Goal: Navigation & Orientation: Find specific page/section

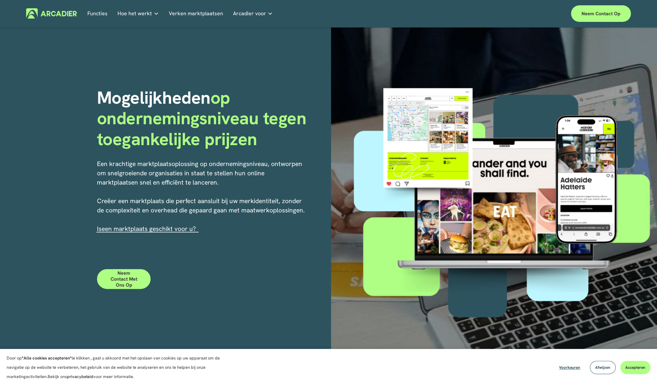
click at [119, 12] on font "Hoe het werkt" at bounding box center [135, 13] width 34 height 7
click at [175, 10] on font "Verken marktplaatsen" at bounding box center [196, 13] width 54 height 7
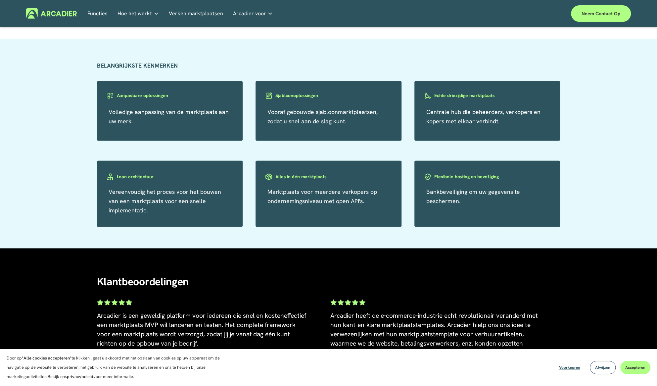
scroll to position [1192, 0]
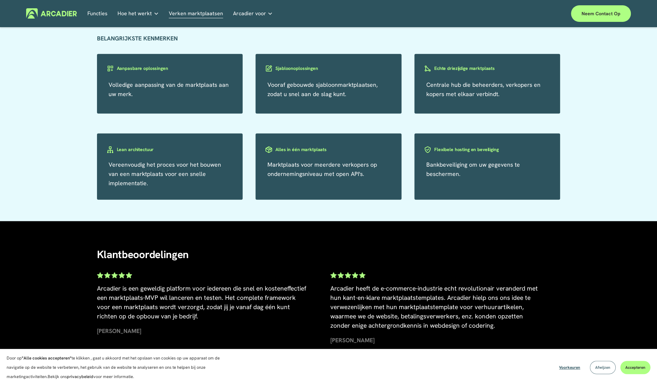
click at [600, 365] on font "Afwijzen" at bounding box center [602, 367] width 15 height 5
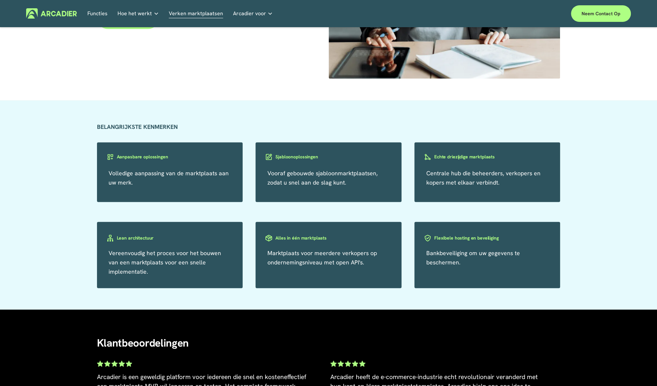
scroll to position [1102, 0]
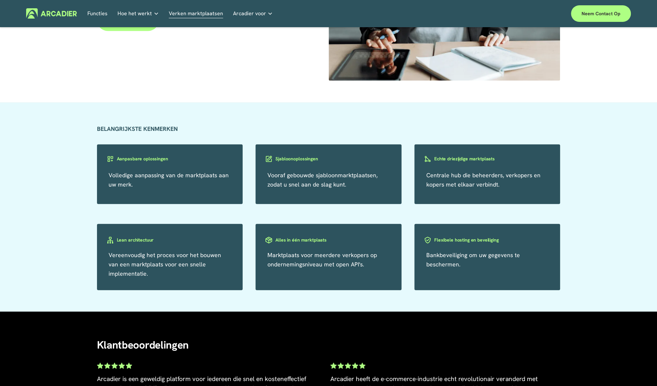
click at [303, 159] on font "Sjabloonoplossingen" at bounding box center [296, 158] width 42 height 6
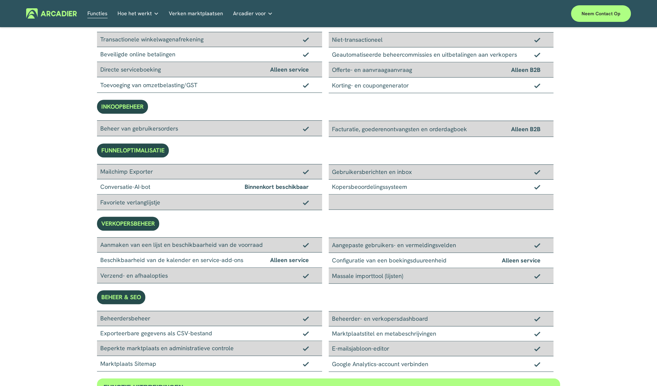
scroll to position [232, 0]
